Goal: Transaction & Acquisition: Purchase product/service

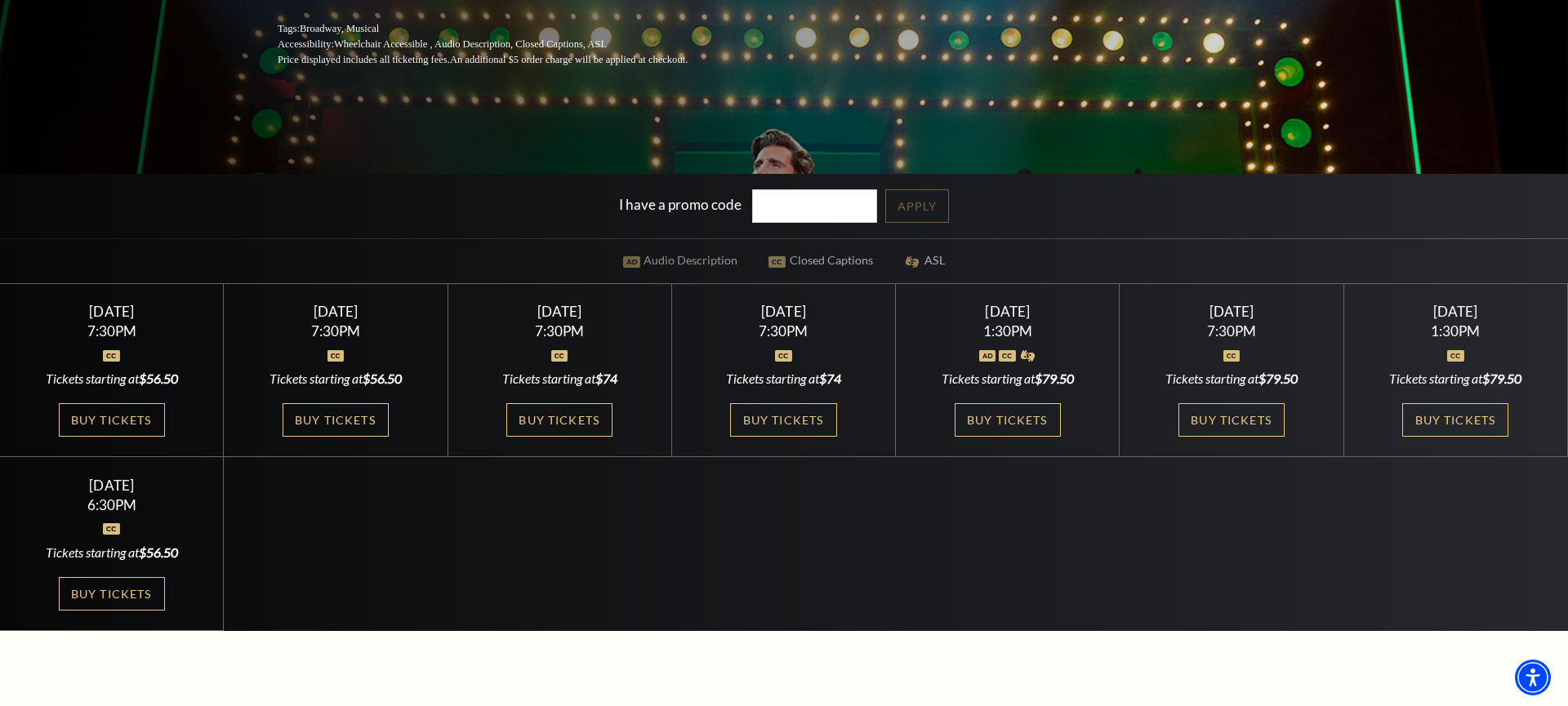
scroll to position [386, 0]
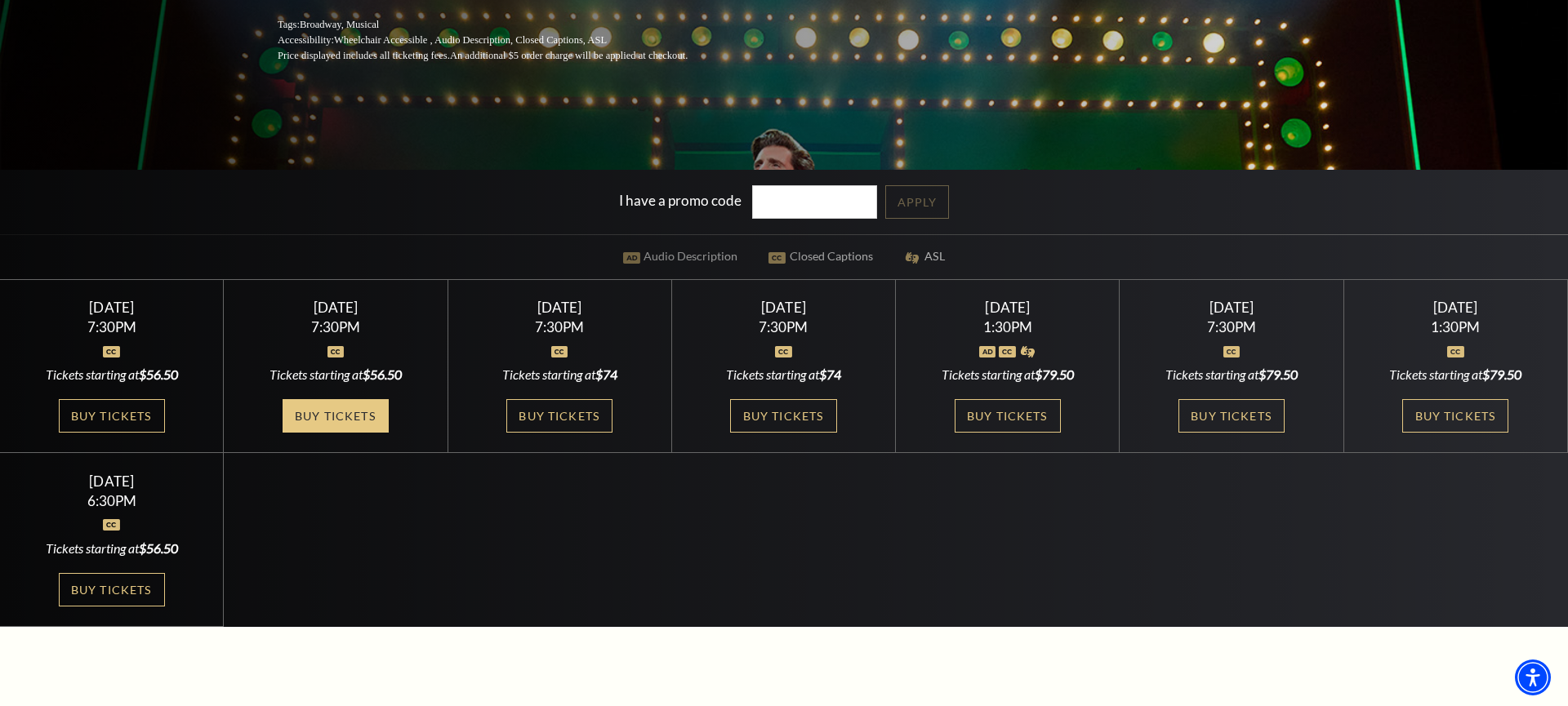
click at [343, 410] on link "Buy Tickets" at bounding box center [336, 415] width 106 height 33
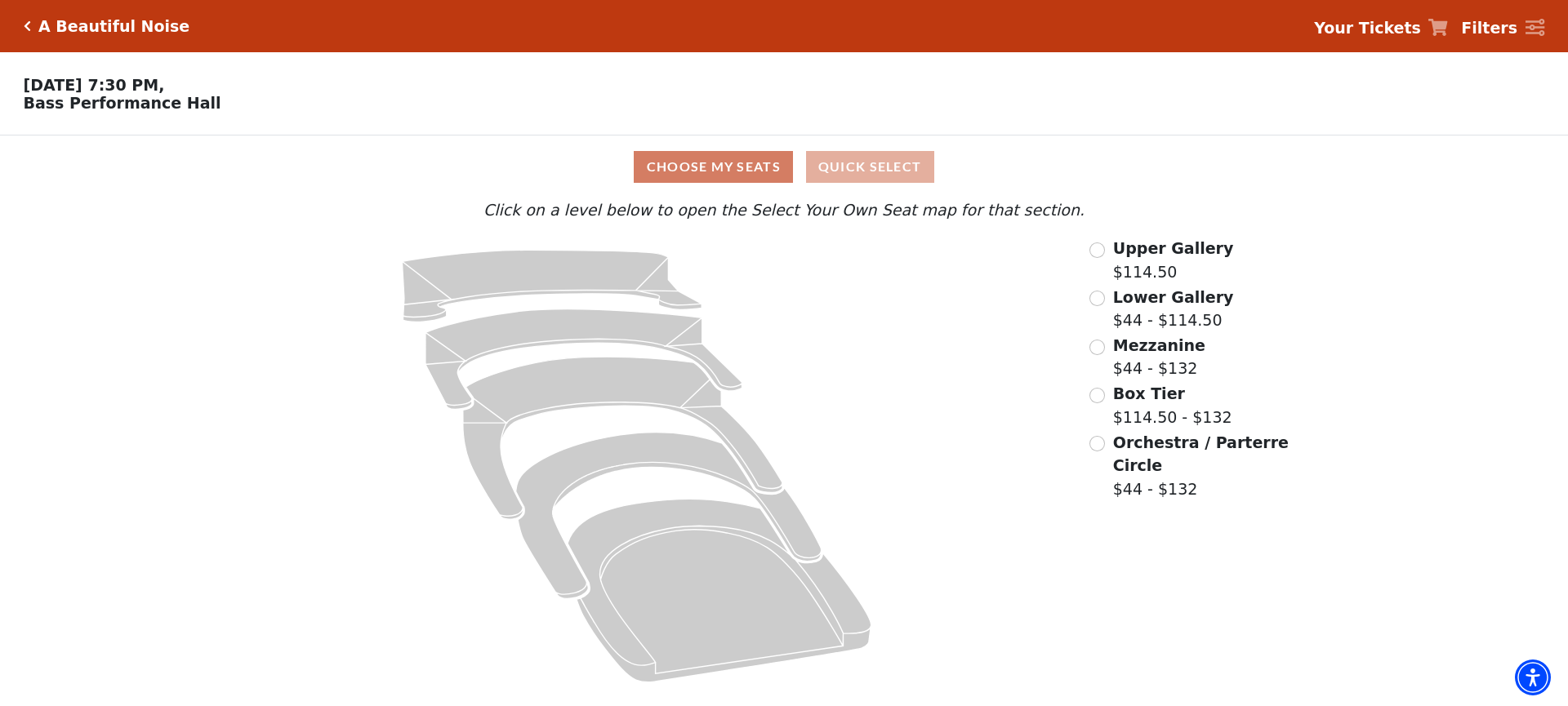
click at [872, 165] on button "Quick Select" at bounding box center [870, 167] width 129 height 32
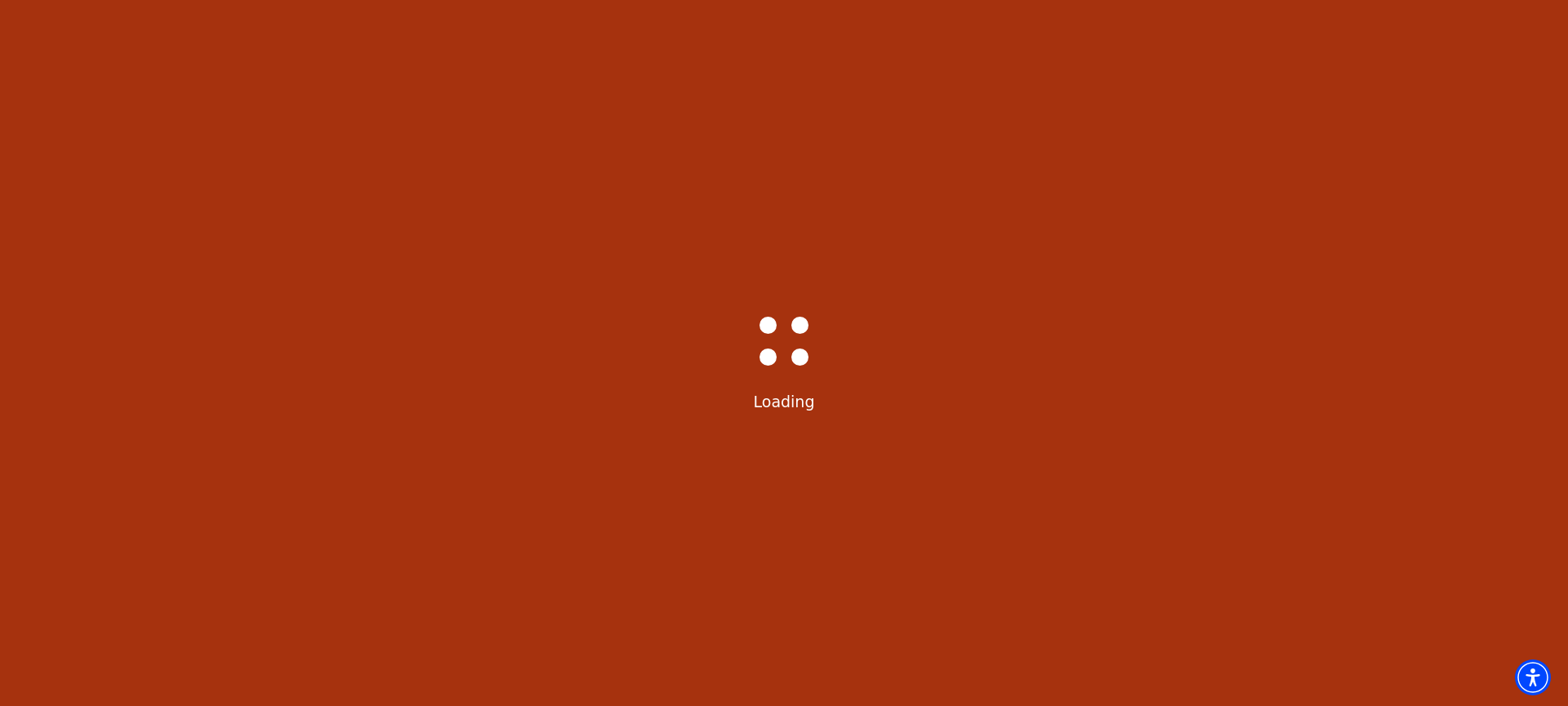
select select "6221"
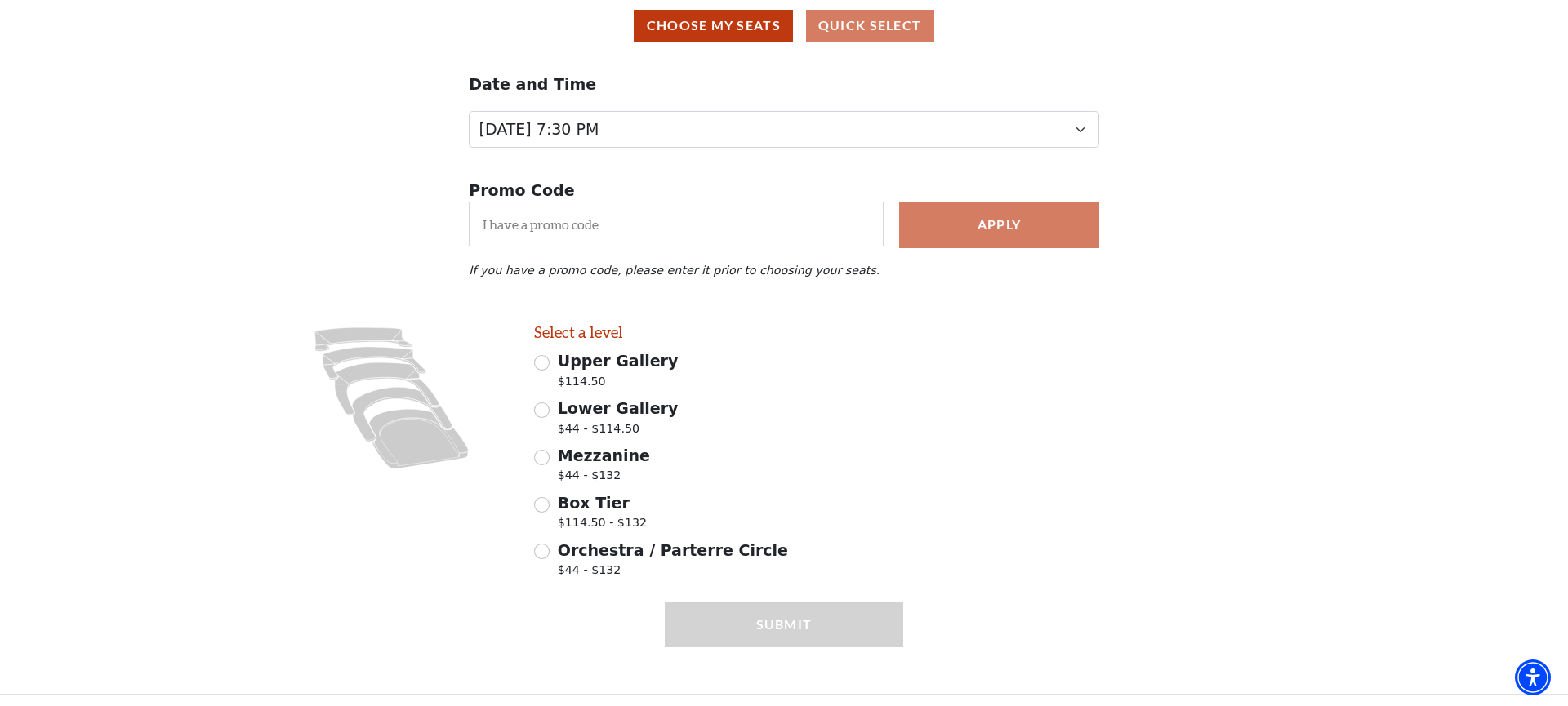
scroll to position [140, 0]
click at [644, 553] on span "Orchestra / Parterre Circle" at bounding box center [672, 550] width 230 height 18
click at [549, 553] on input "Orchestra / Parterre Circle $44 - $132" at bounding box center [542, 552] width 15 height 15
radio input "true"
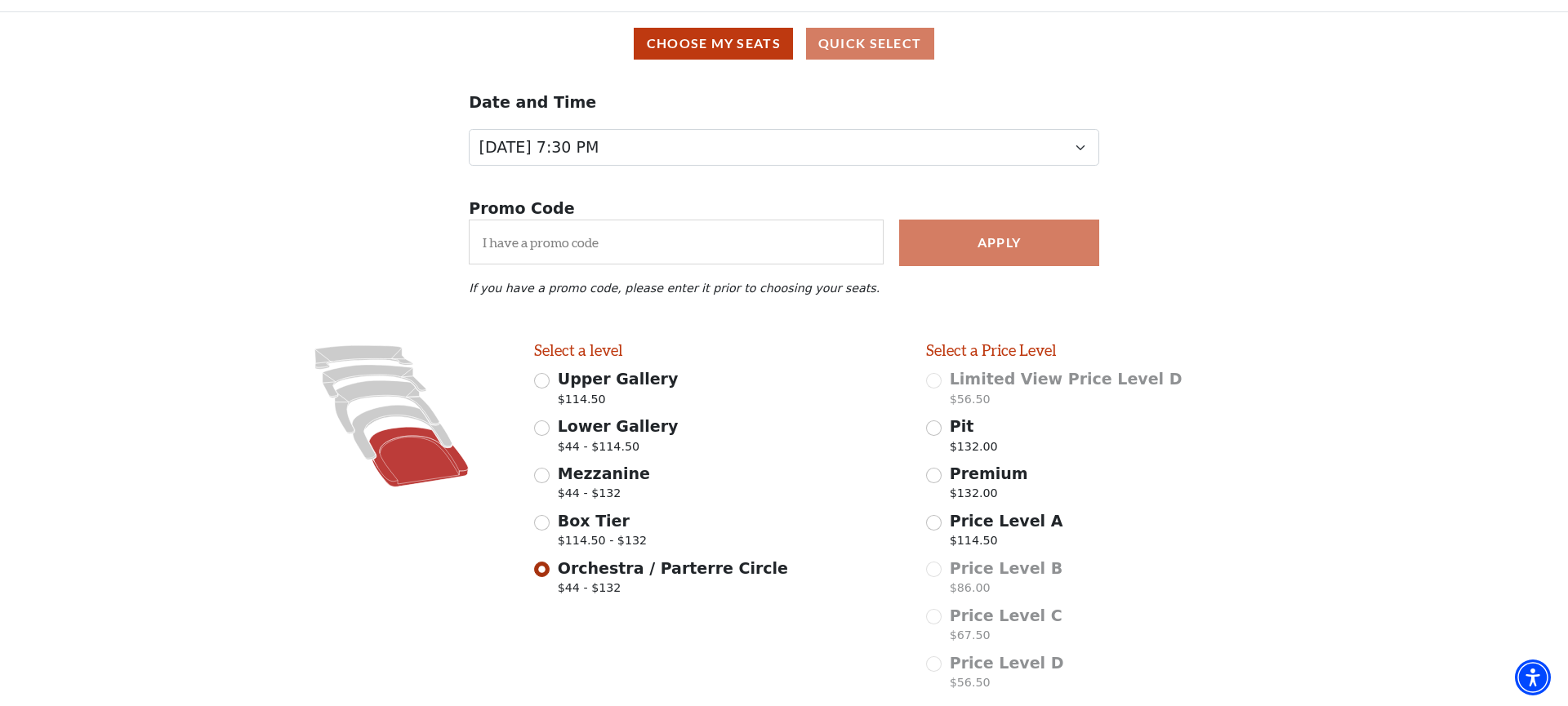
scroll to position [123, 0]
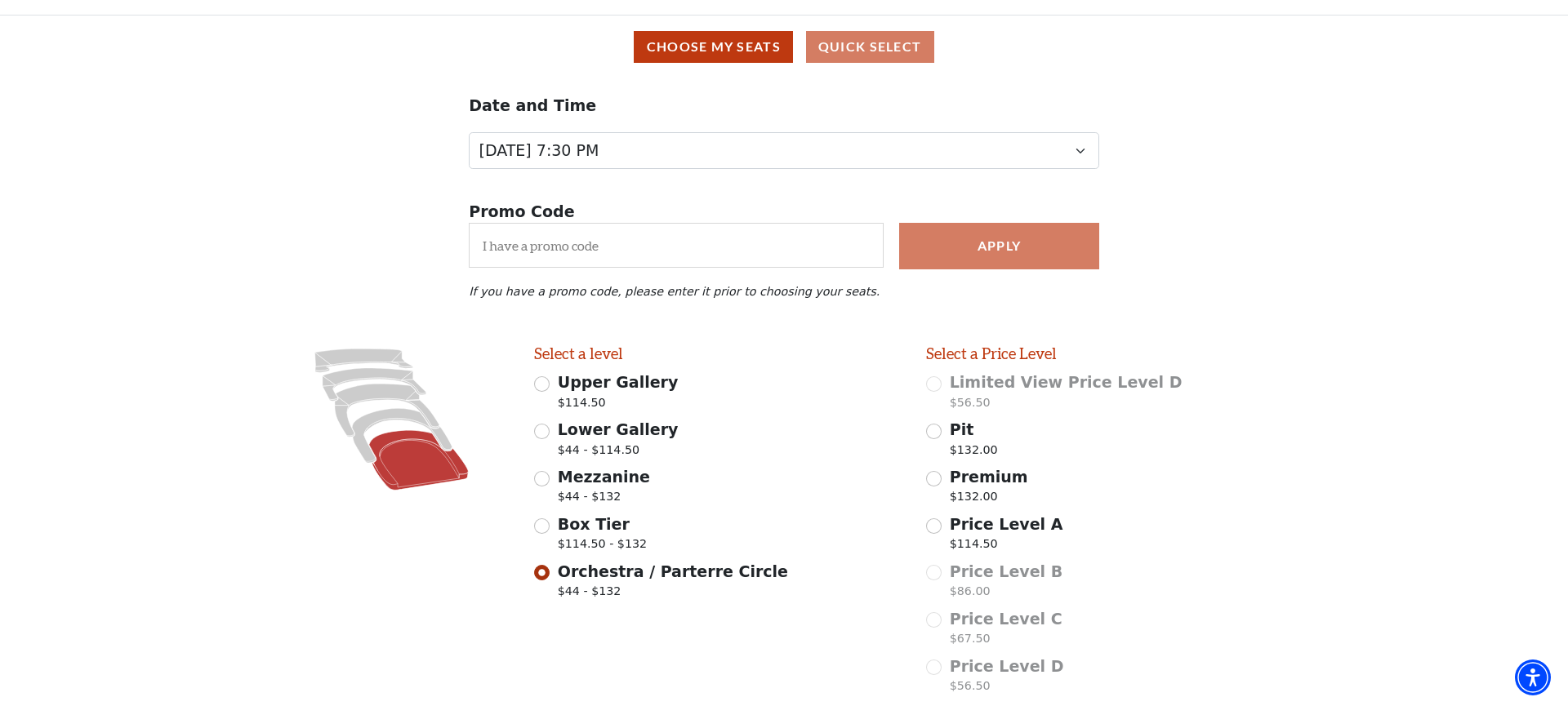
click at [418, 456] on icon at bounding box center [418, 459] width 99 height 60
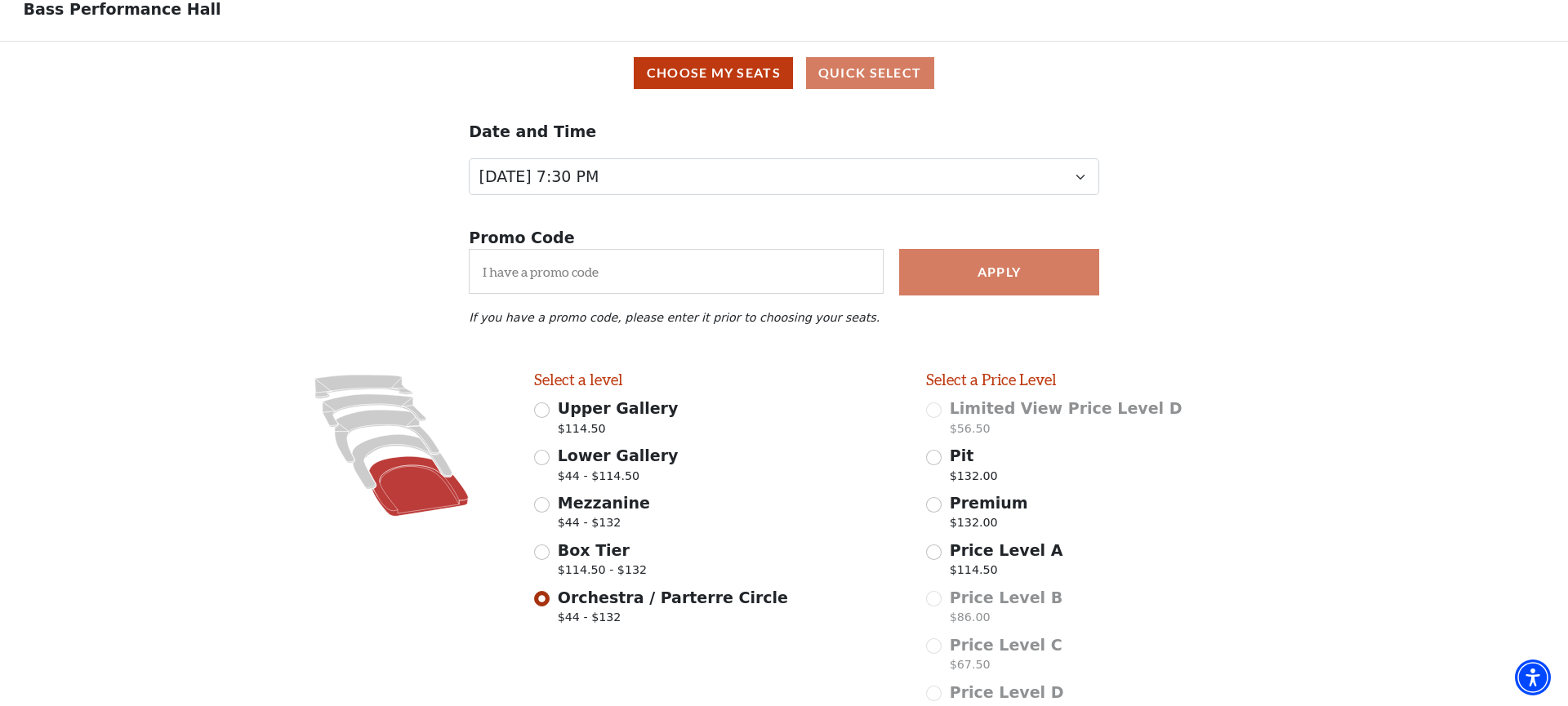
scroll to position [88, 0]
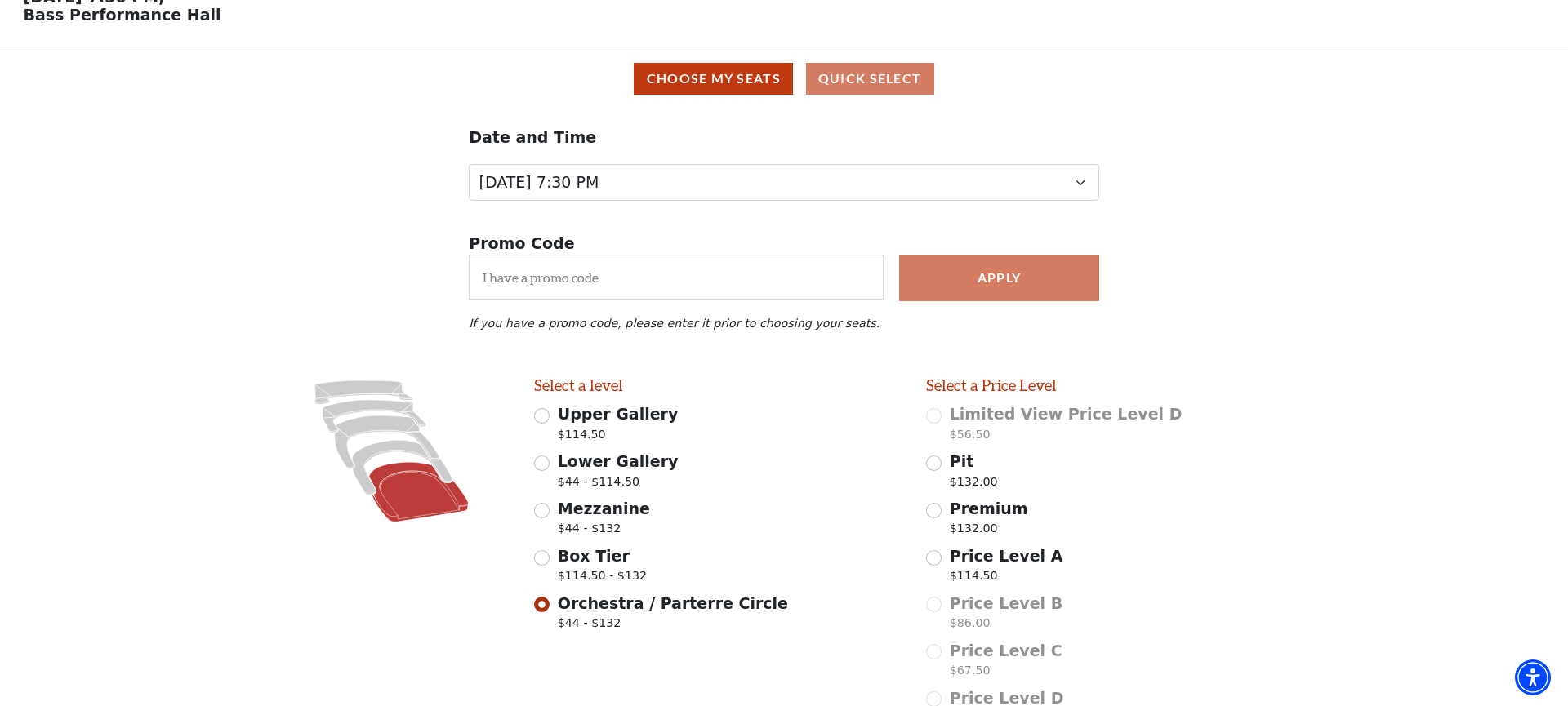
click at [933, 556] on input "Price Level A $114.50" at bounding box center [933, 558] width 15 height 15
radio input "true"
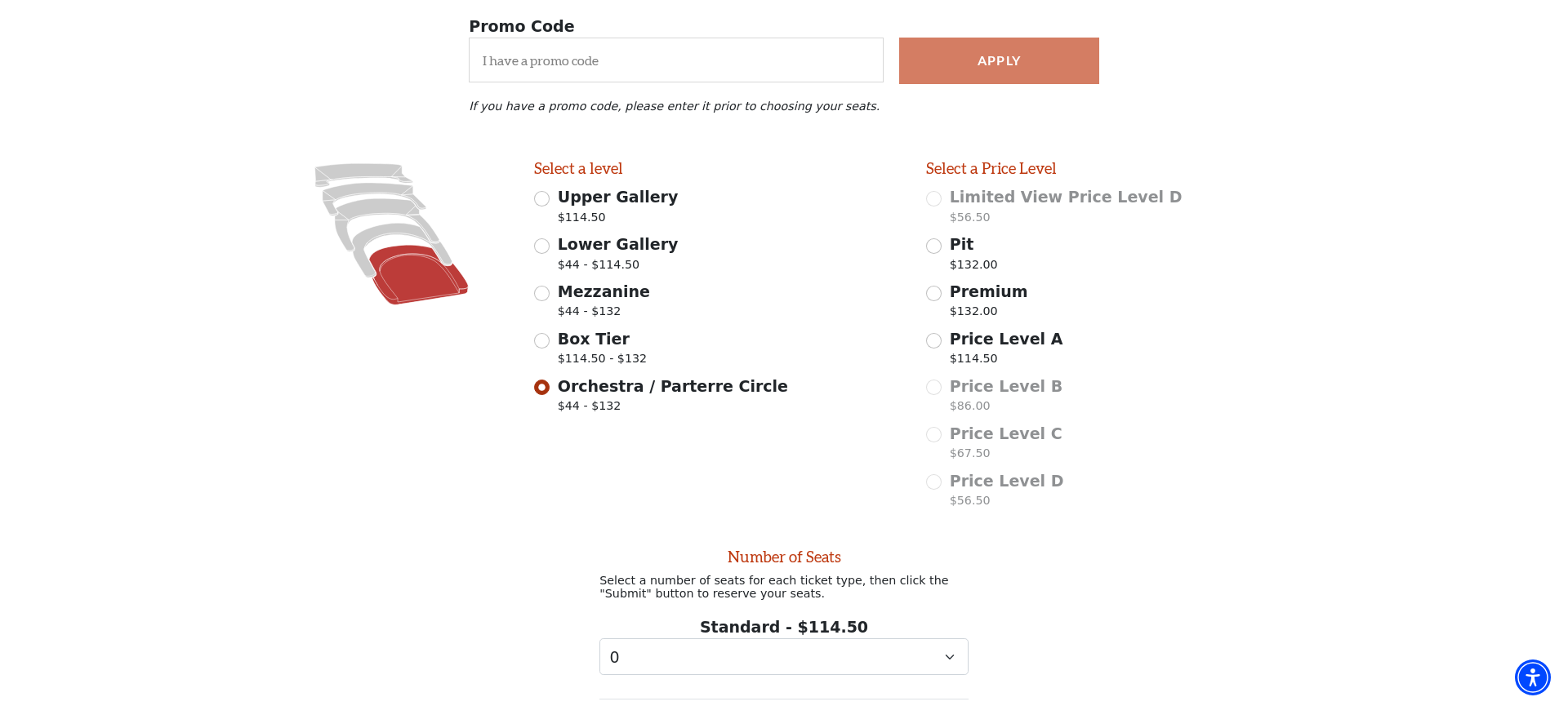
scroll to position [305, 1]
click at [539, 288] on input "Mezzanine $44 - $132" at bounding box center [542, 293] width 15 height 15
radio input "true"
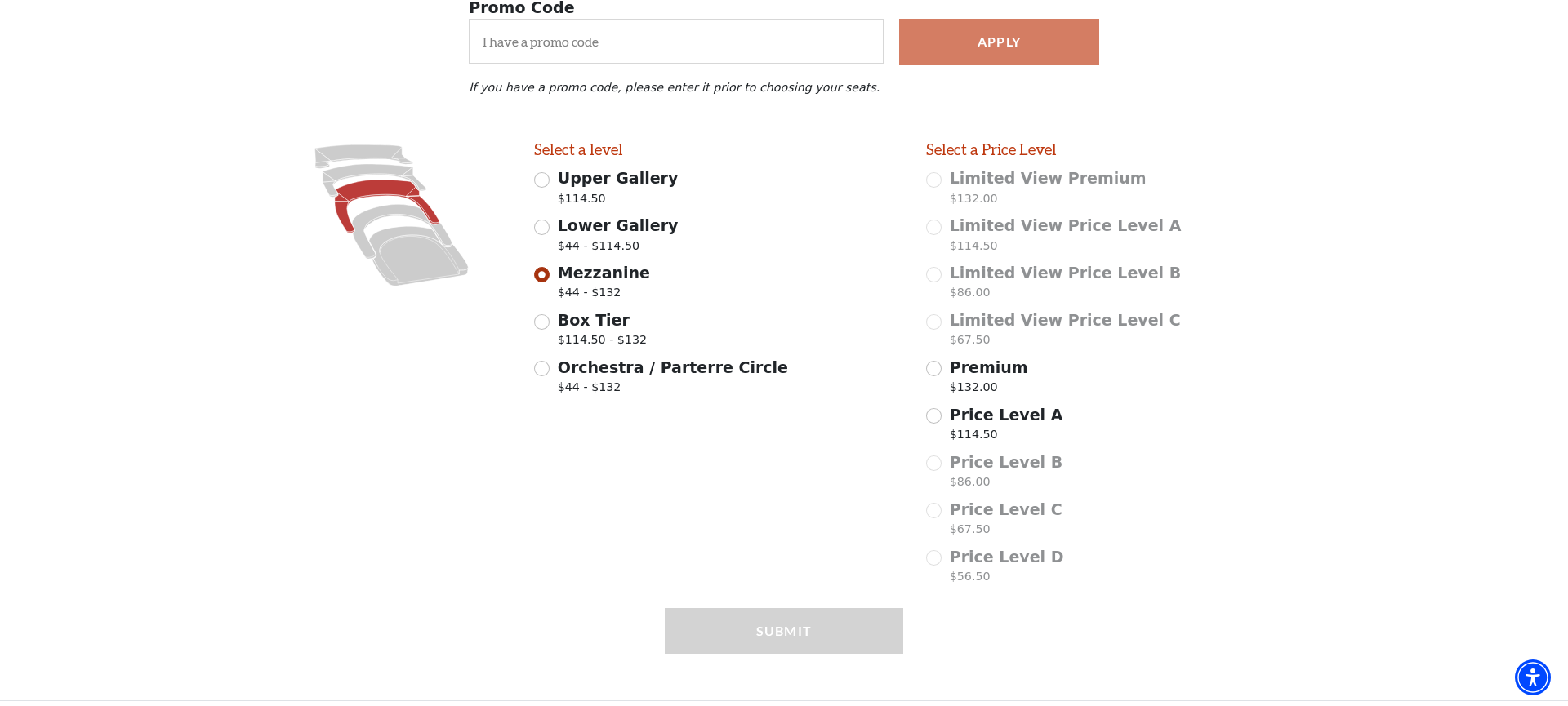
scroll to position [233, 1]
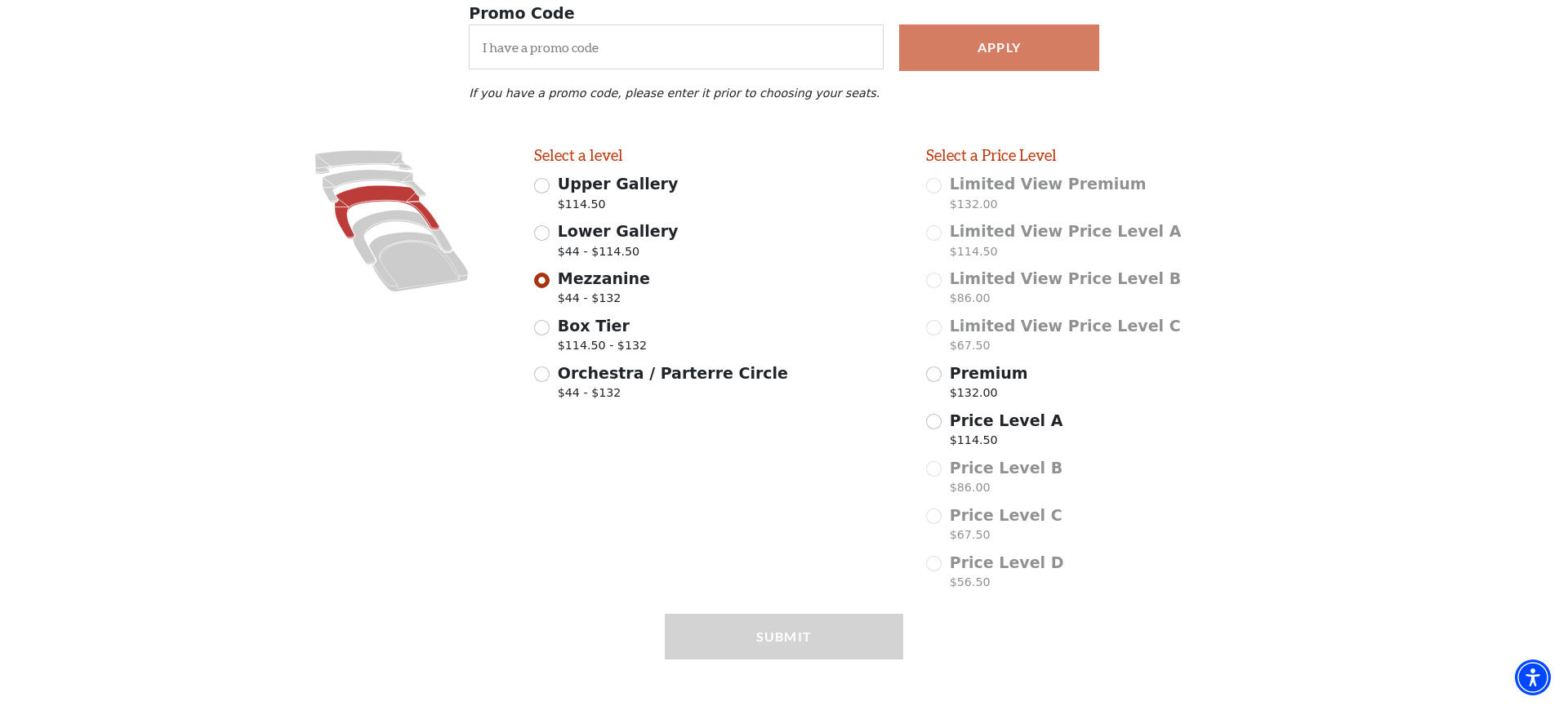
click at [549, 367] on input "Orchestra / Parterre Circle $44 - $132" at bounding box center [542, 374] width 15 height 15
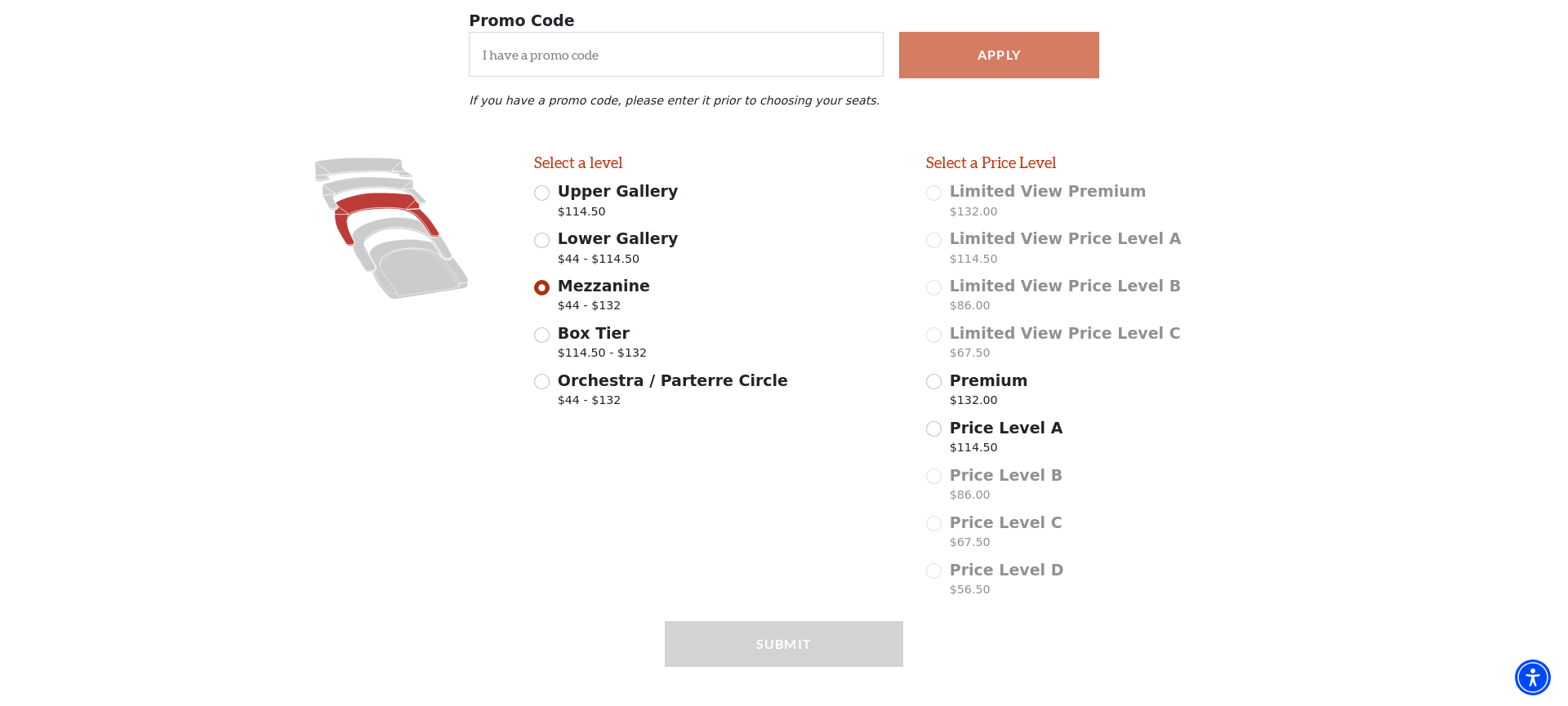
radio input "true"
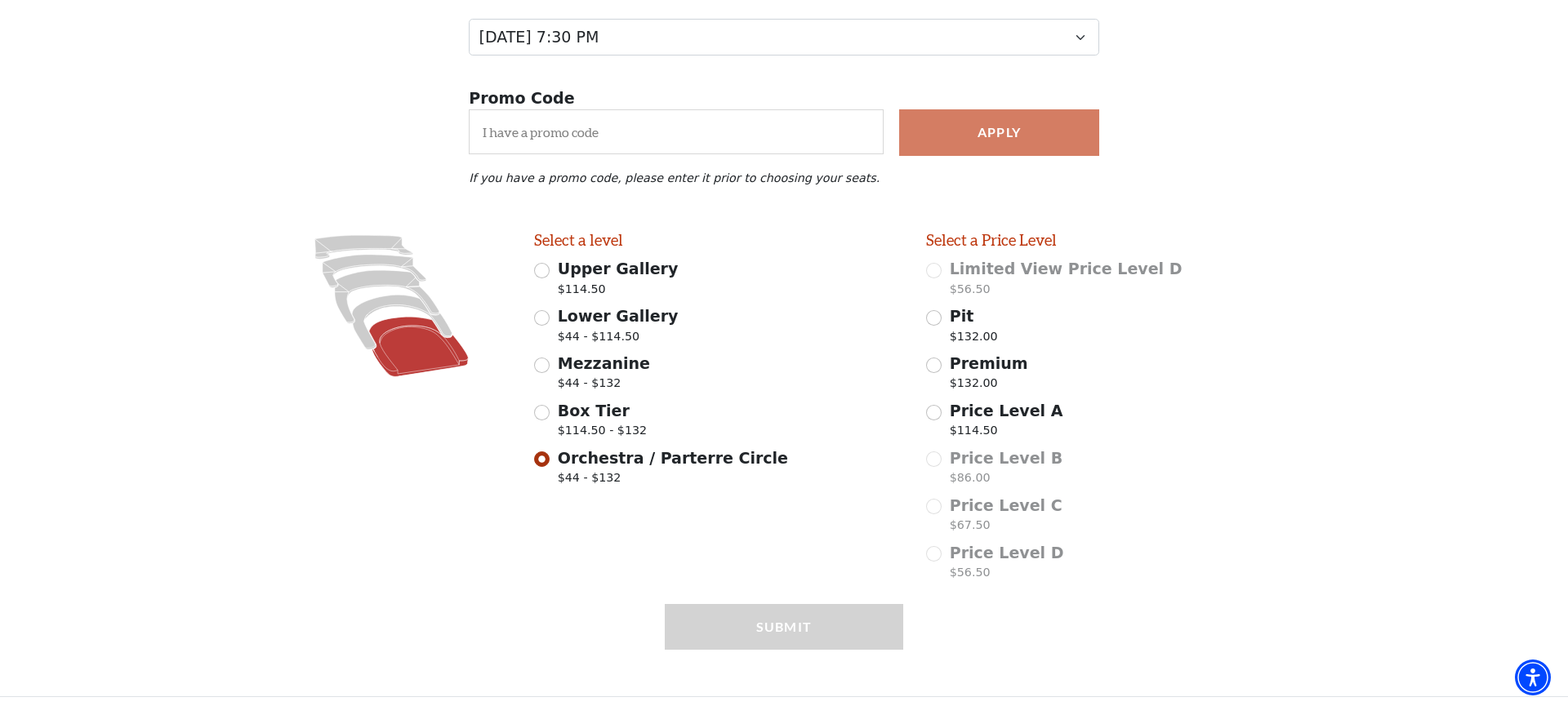
scroll to position [232, 0]
click at [936, 409] on input "Price Level A $114.50" at bounding box center [933, 413] width 15 height 15
radio input "true"
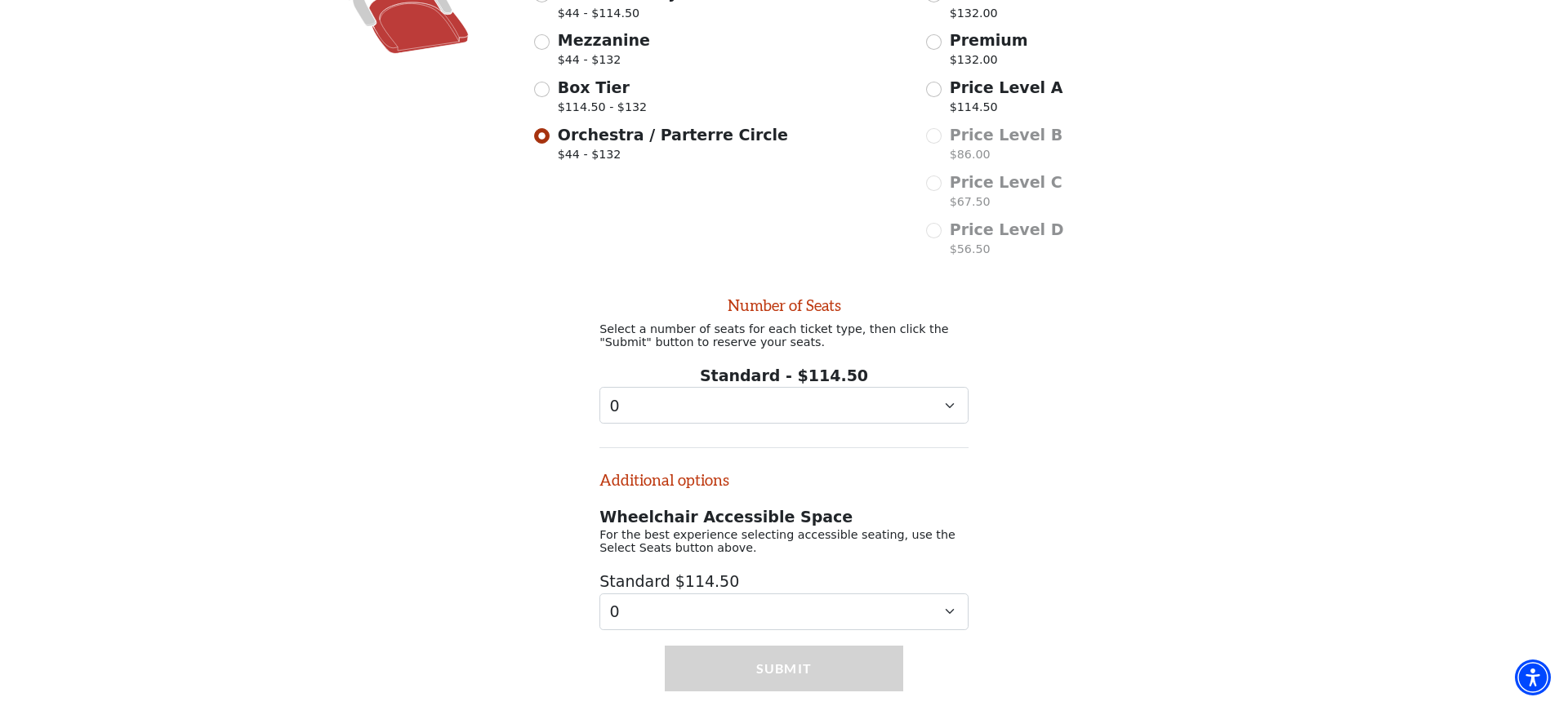
scroll to position [599, 0]
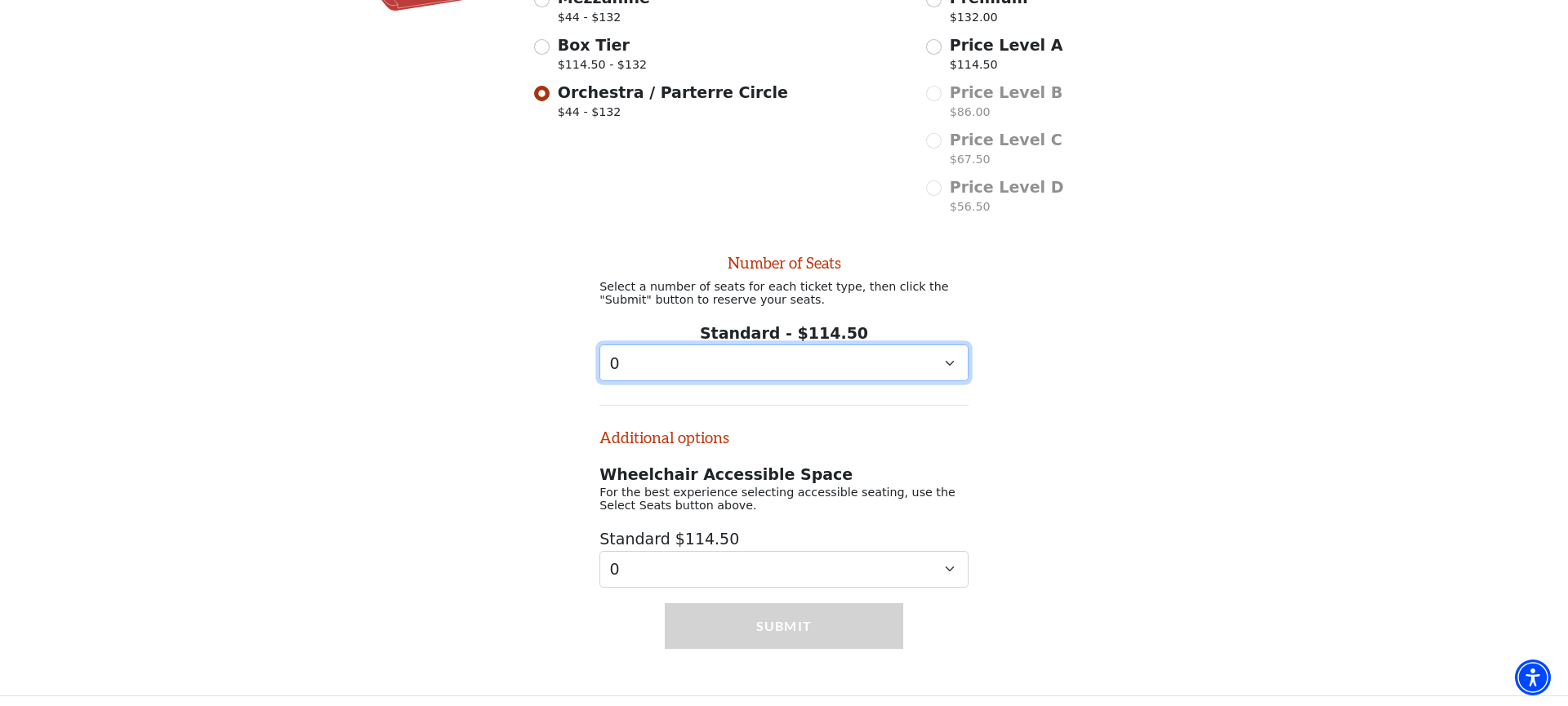
select select "1"
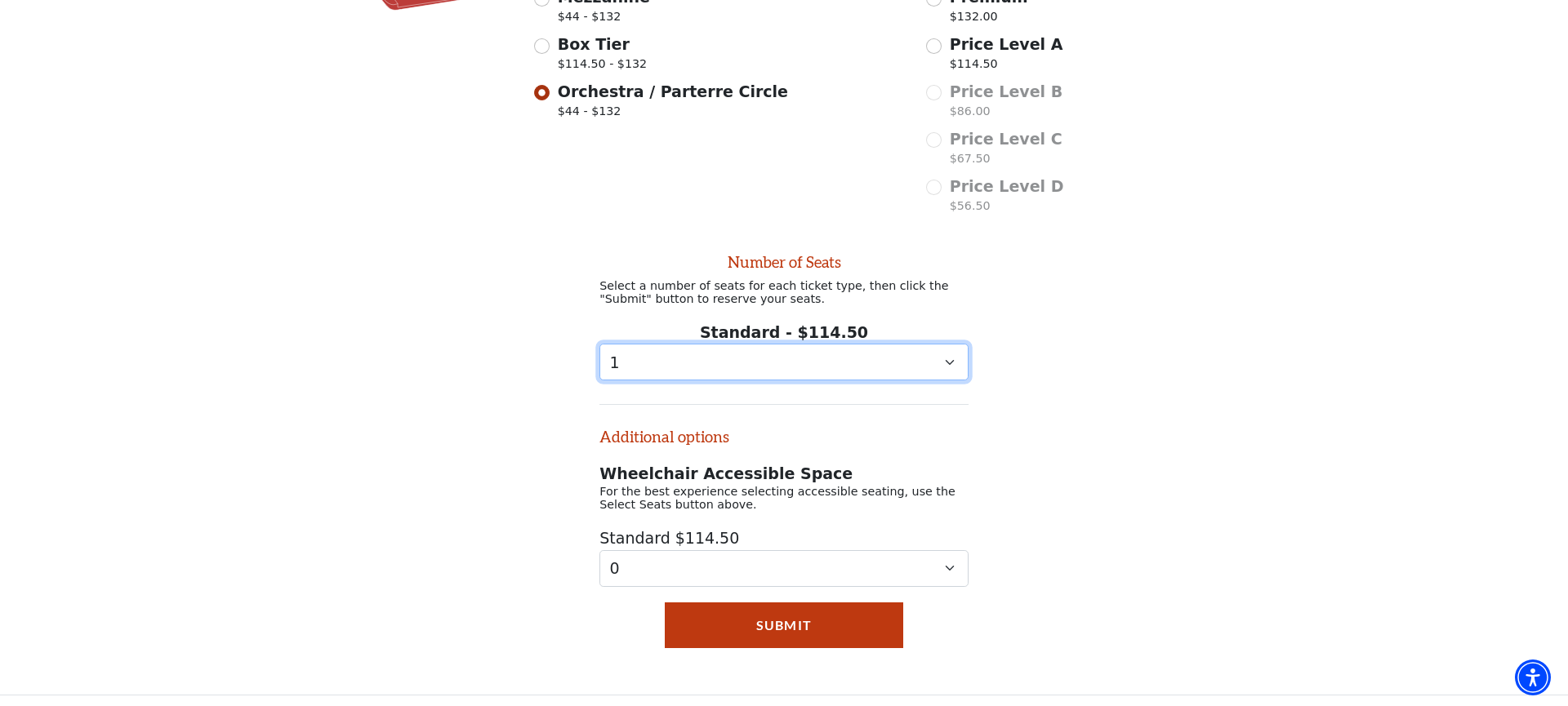
scroll to position [0, 0]
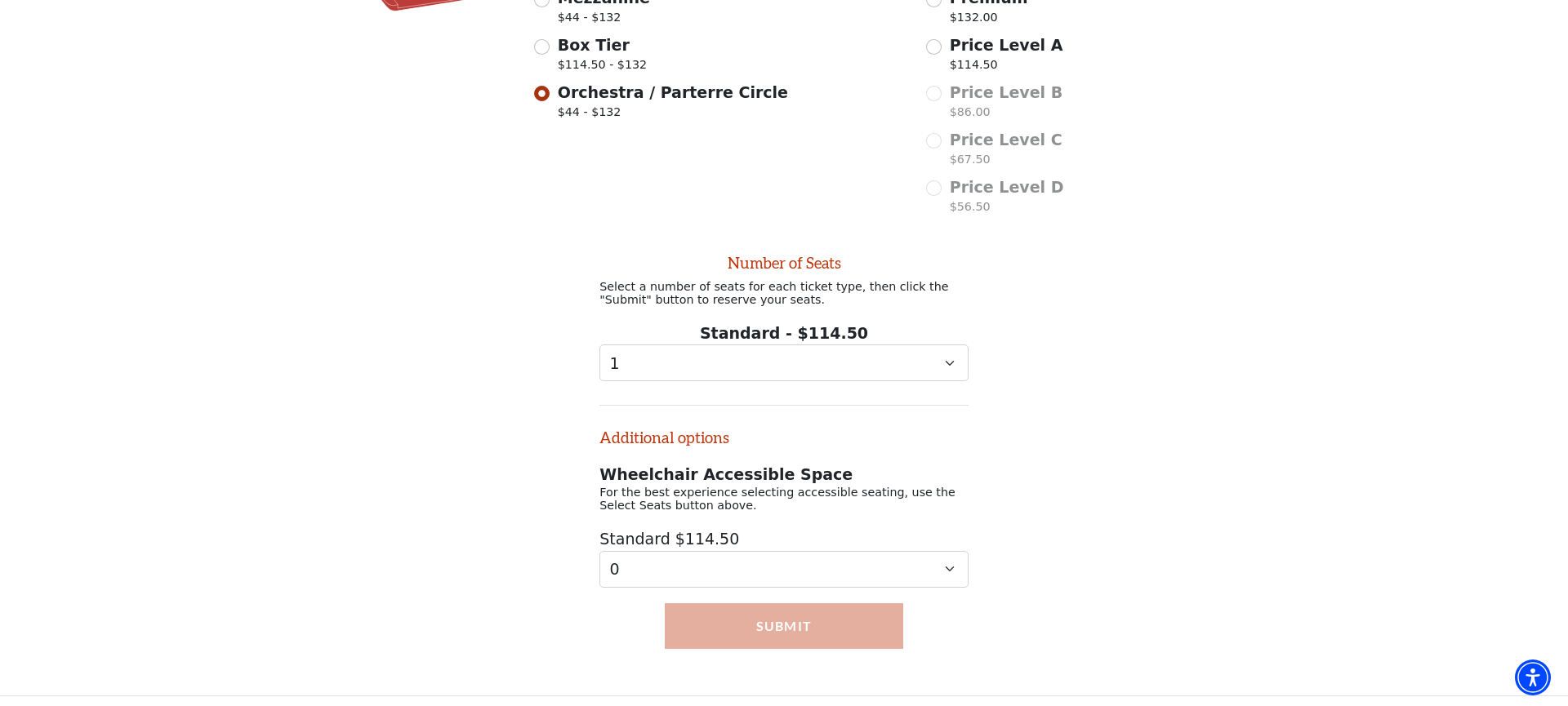
click at [794, 611] on button "Submit" at bounding box center [783, 626] width 237 height 45
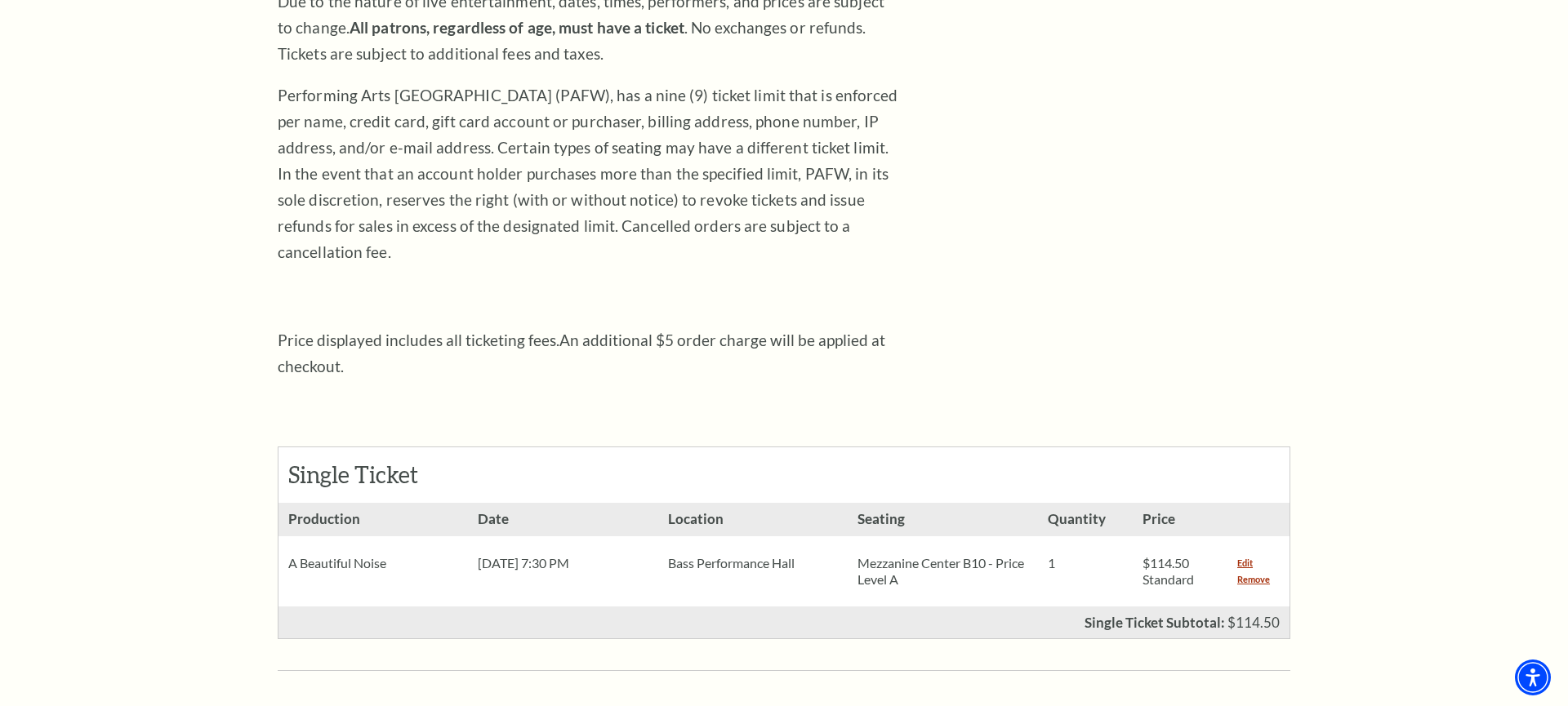
scroll to position [316, 0]
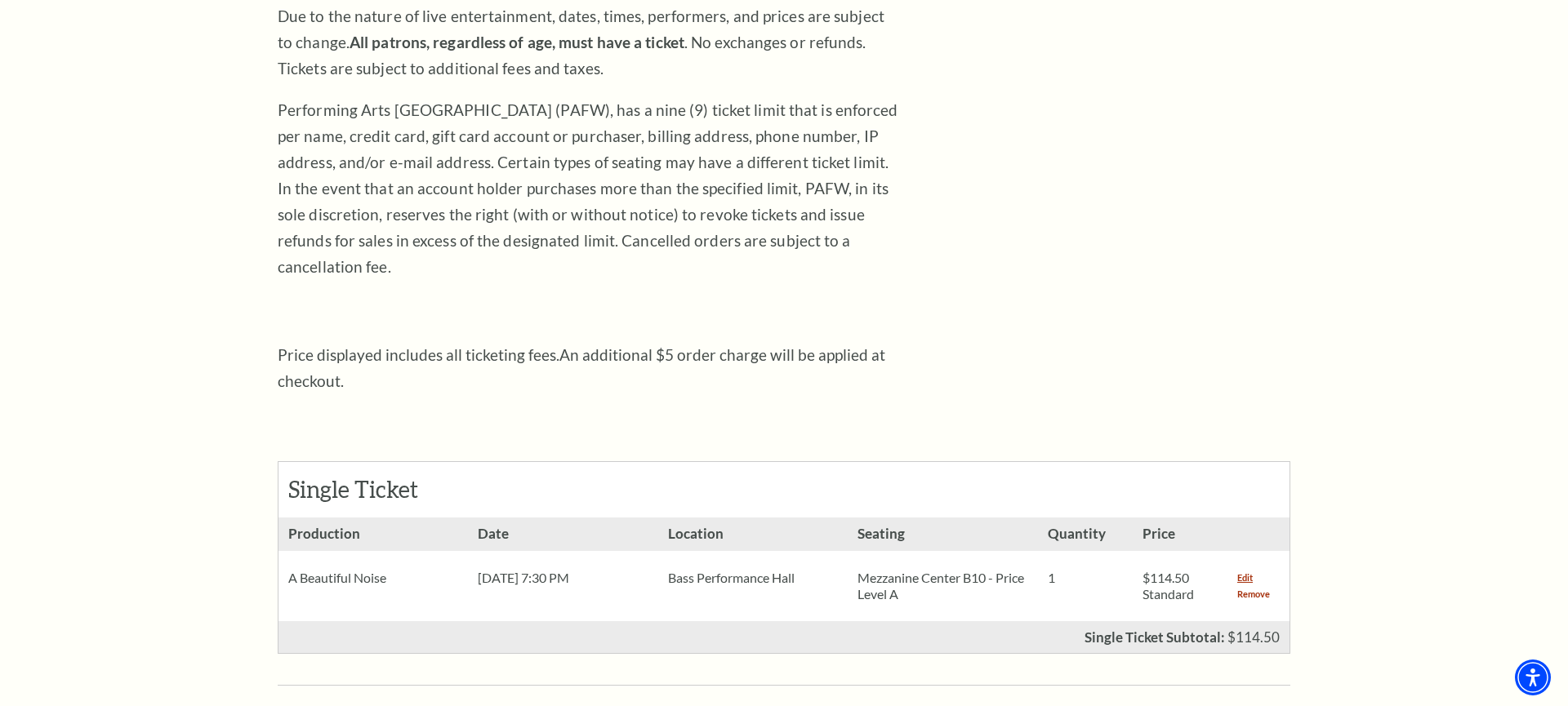
click at [1263, 586] on link "Remove" at bounding box center [1253, 594] width 33 height 16
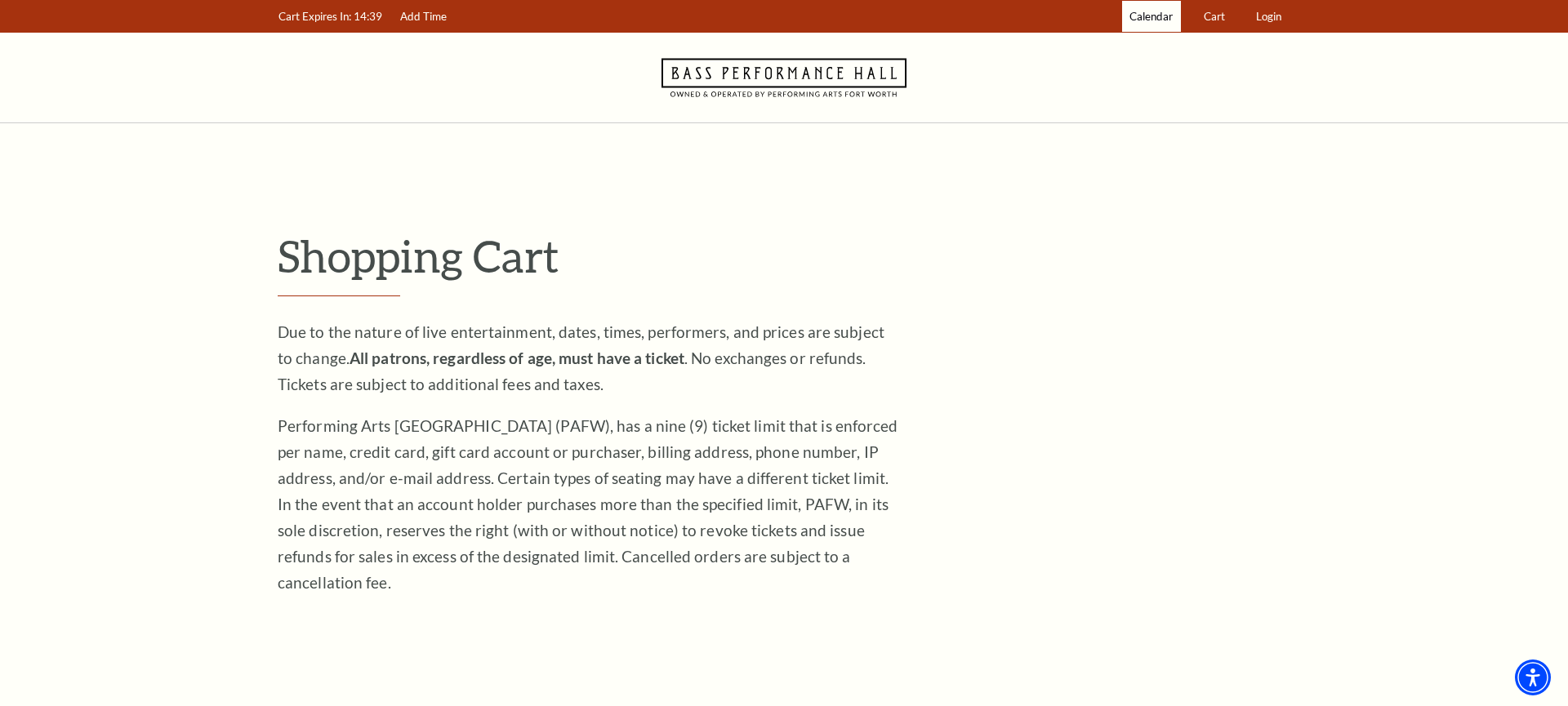
click at [1147, 16] on span "Calendar" at bounding box center [1151, 16] width 44 height 13
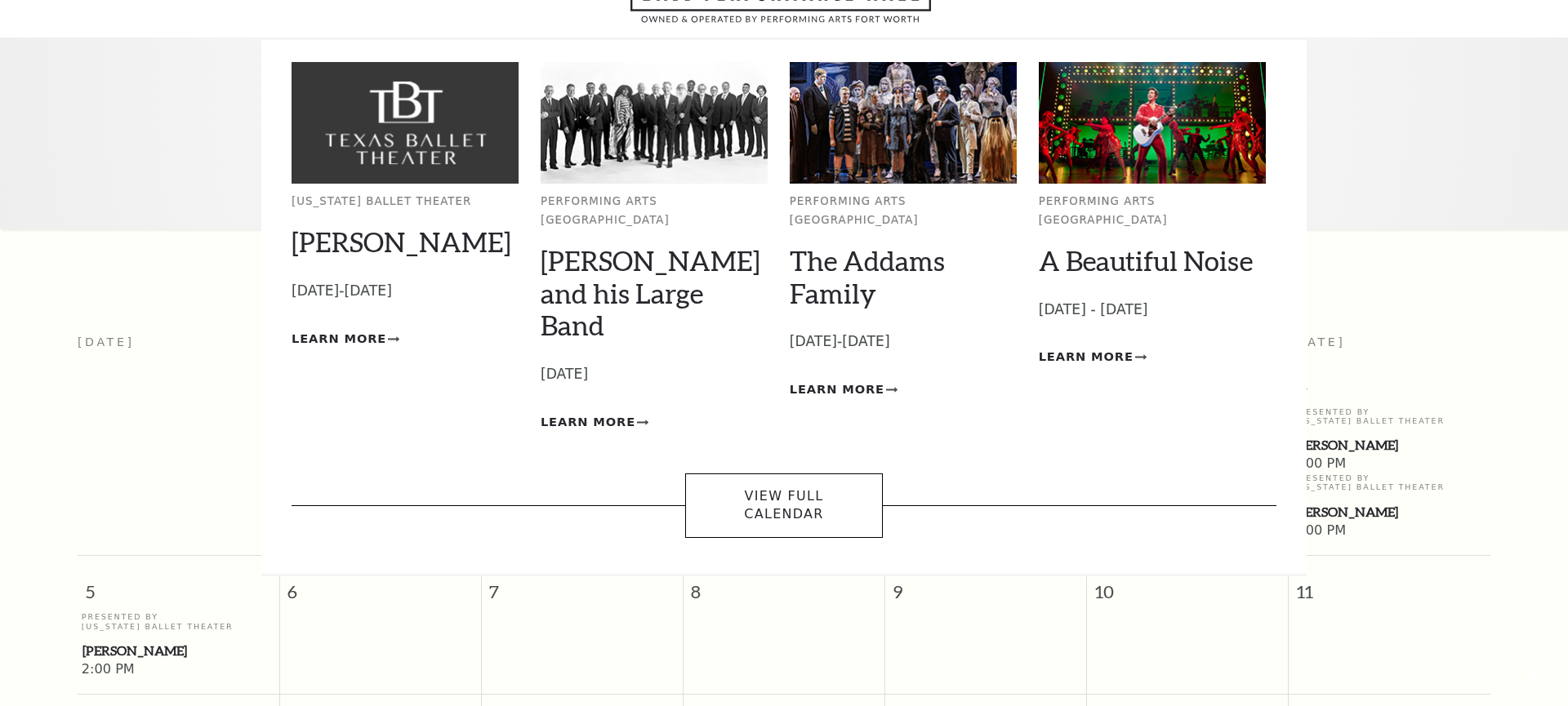
scroll to position [144, 0]
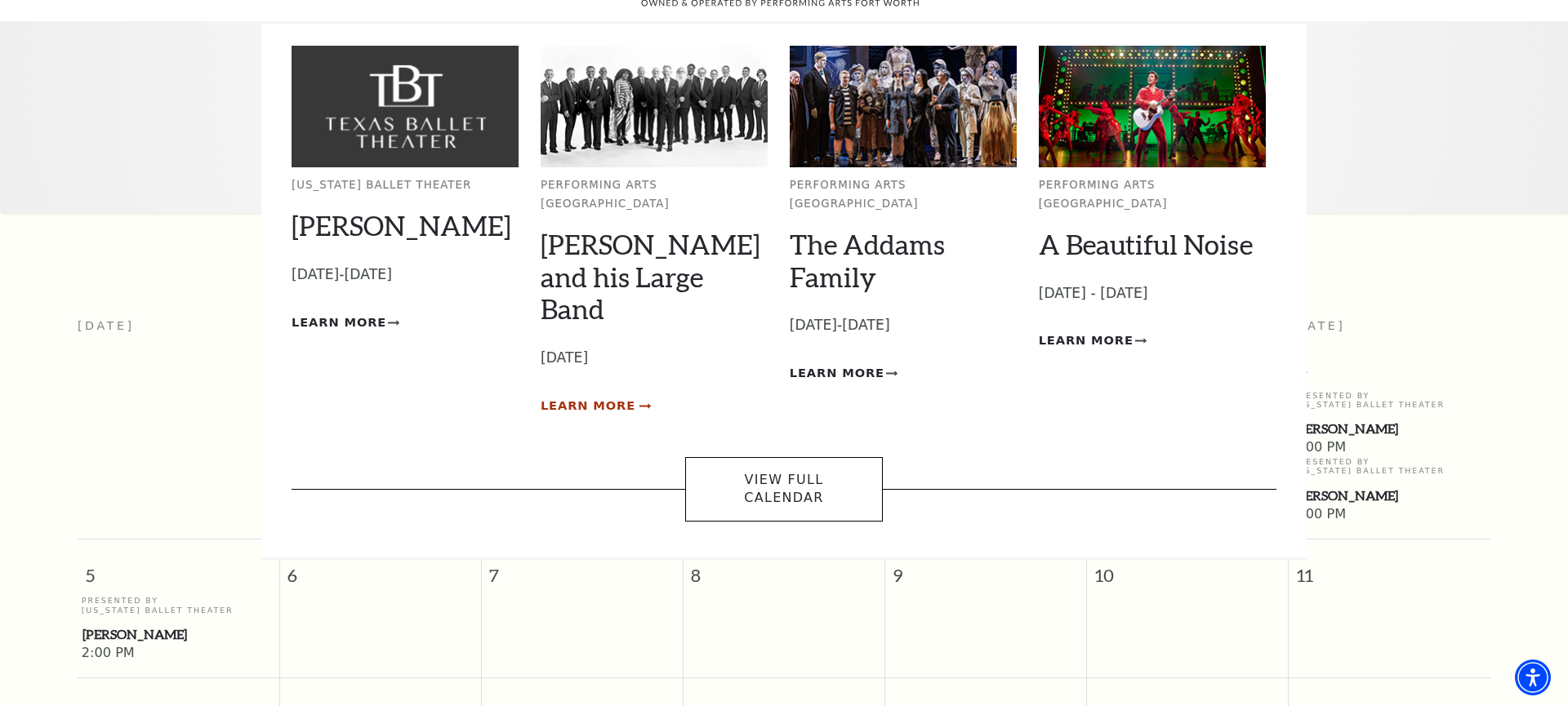
click at [601, 396] on span "Learn More" at bounding box center [588, 406] width 95 height 21
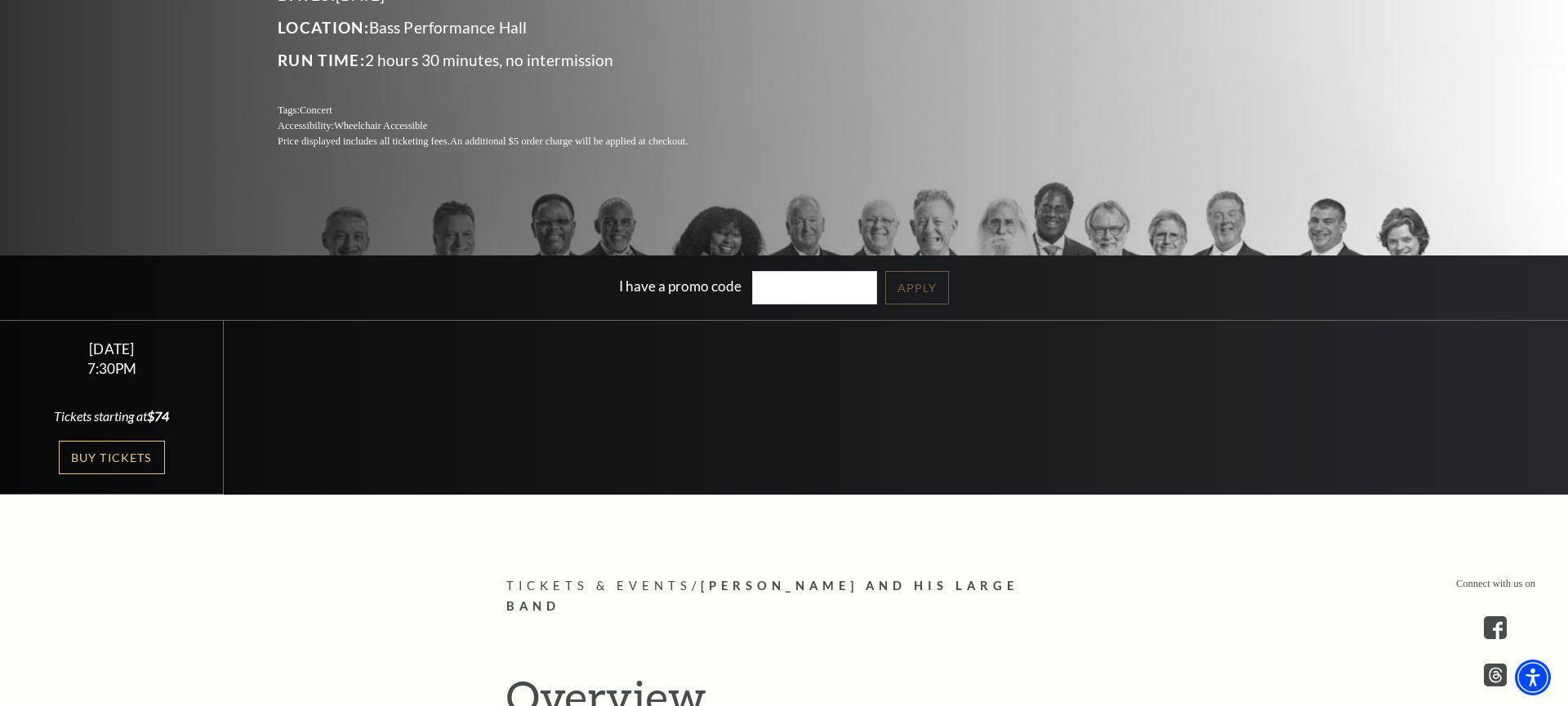
scroll to position [301, 0]
click at [117, 463] on link "Buy Tickets" at bounding box center [112, 456] width 106 height 33
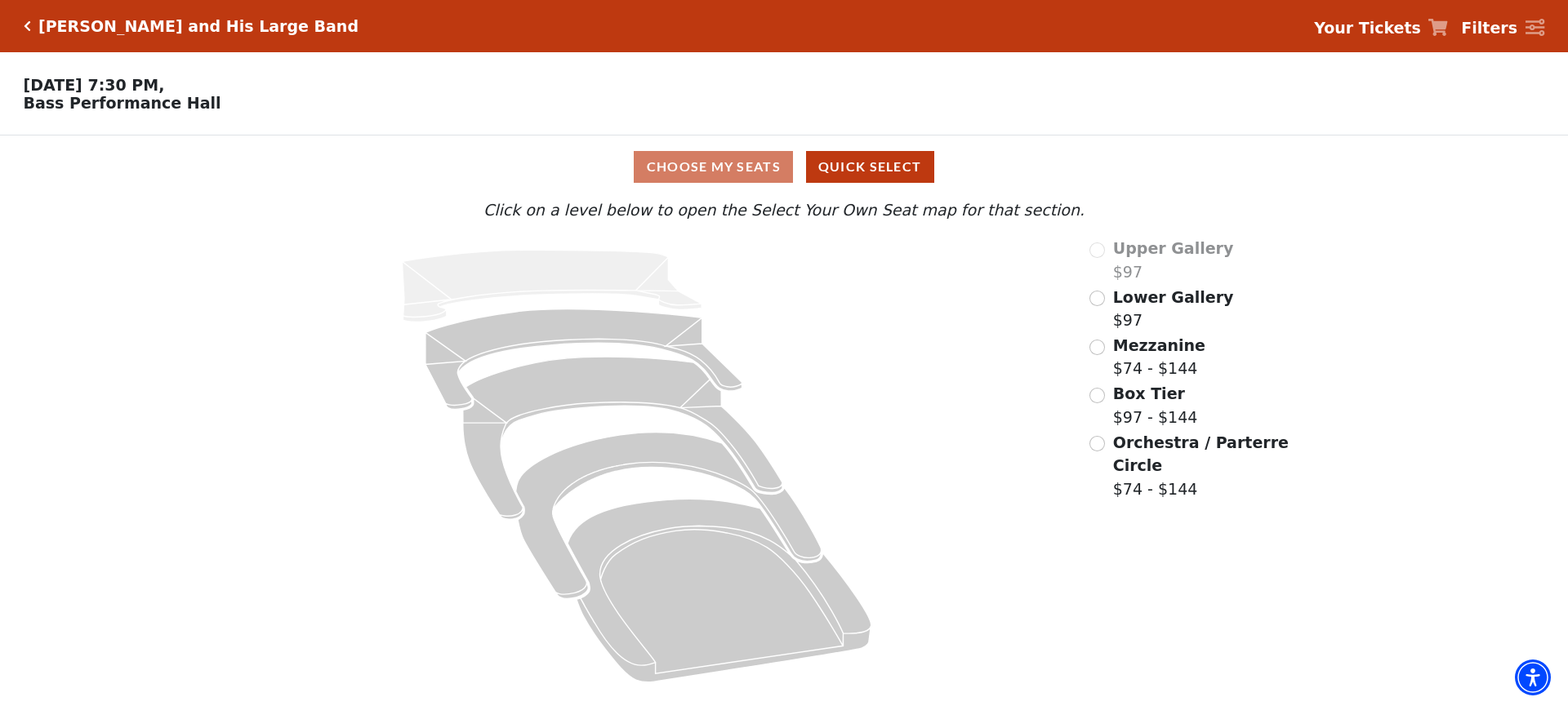
click at [1101, 439] on input "Orchestra / Parterre Circle$74 - $144\a" at bounding box center [1097, 443] width 15 height 15
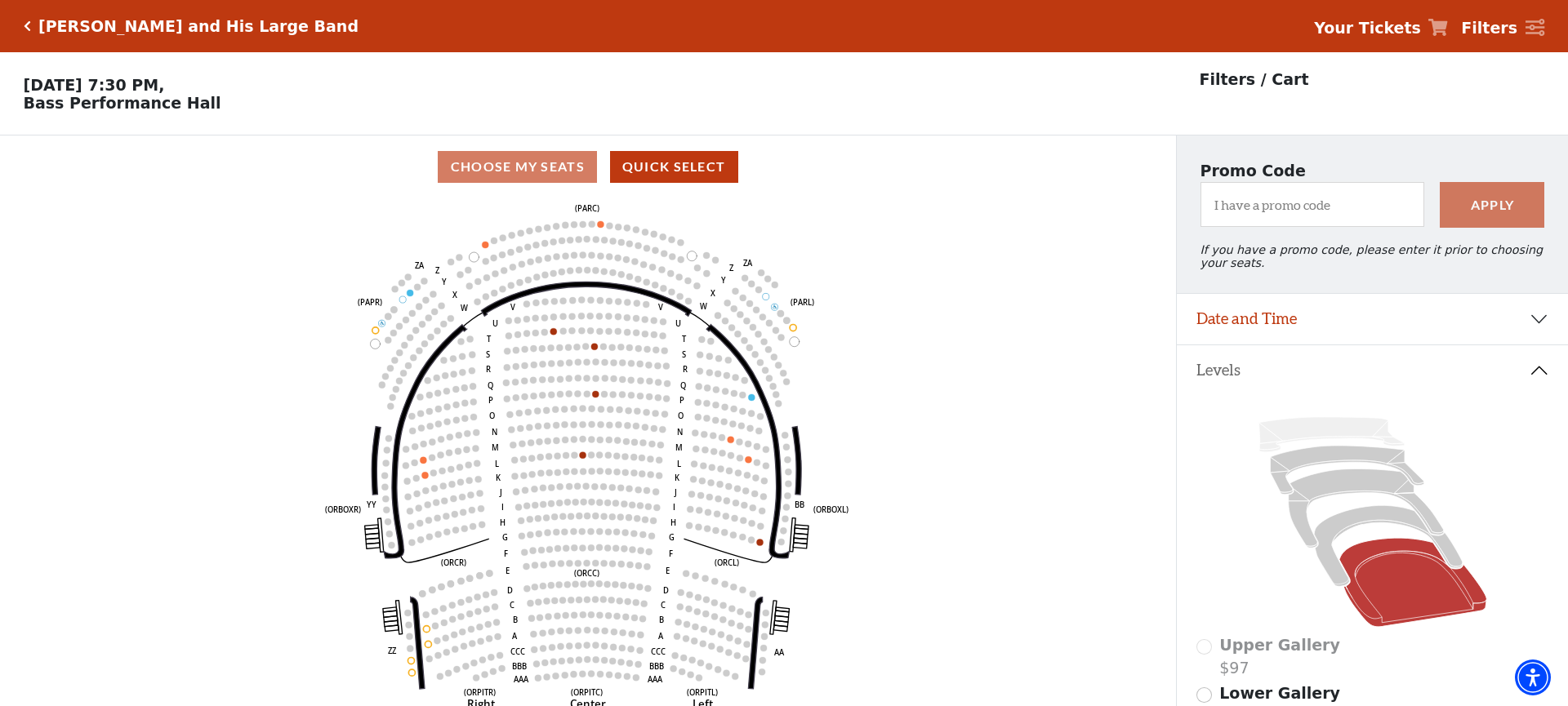
scroll to position [76, 0]
